Goal: Information Seeking & Learning: Find specific fact

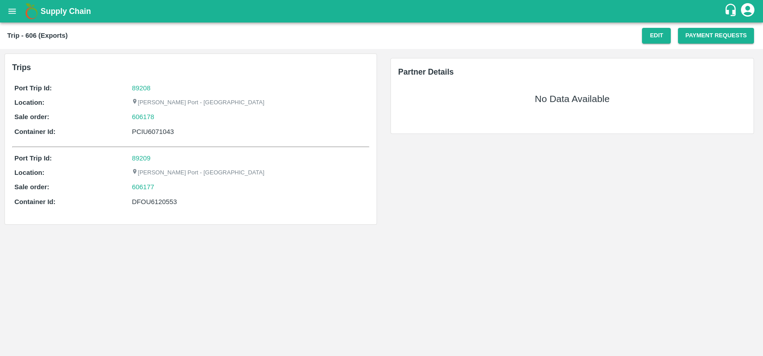
click at [149, 133] on div "PCIU6071043" at bounding box center [249, 132] width 235 height 10
copy div "PCIU6071043"
